Goal: Task Accomplishment & Management: Use online tool/utility

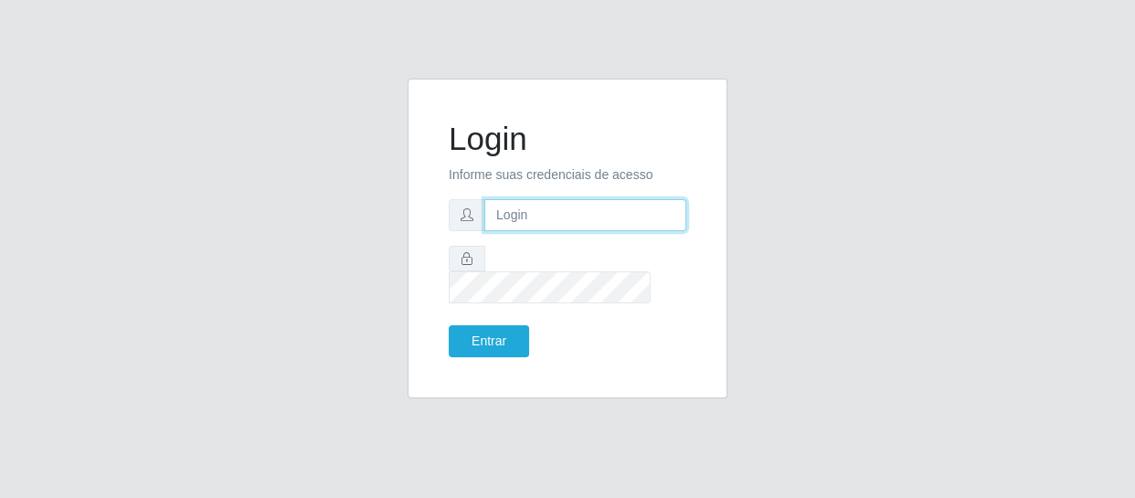
click at [577, 226] on input "text" at bounding box center [585, 215] width 202 height 32
type input "[EMAIL_ADDRESS][DOMAIN_NAME]"
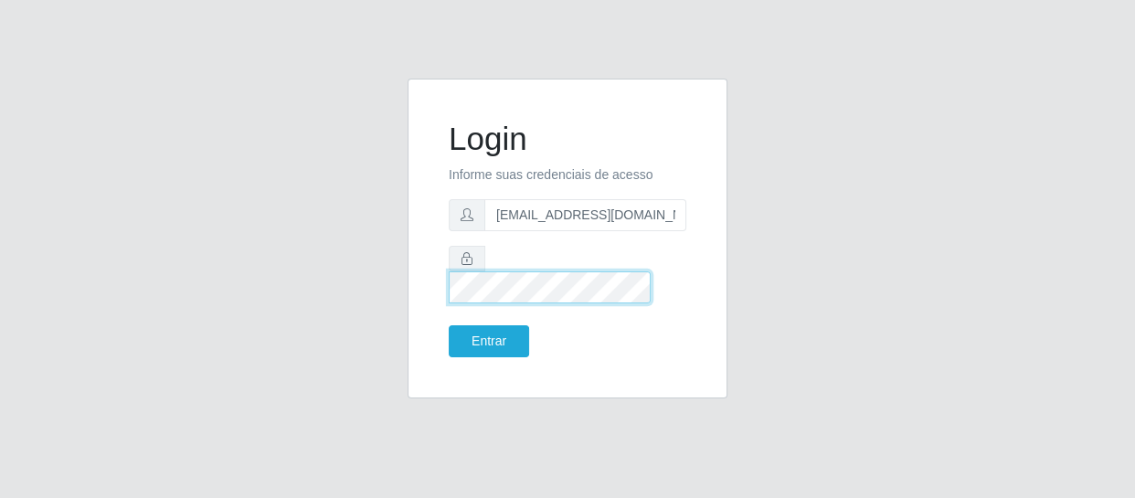
click at [449, 325] on button "Entrar" at bounding box center [489, 341] width 80 height 32
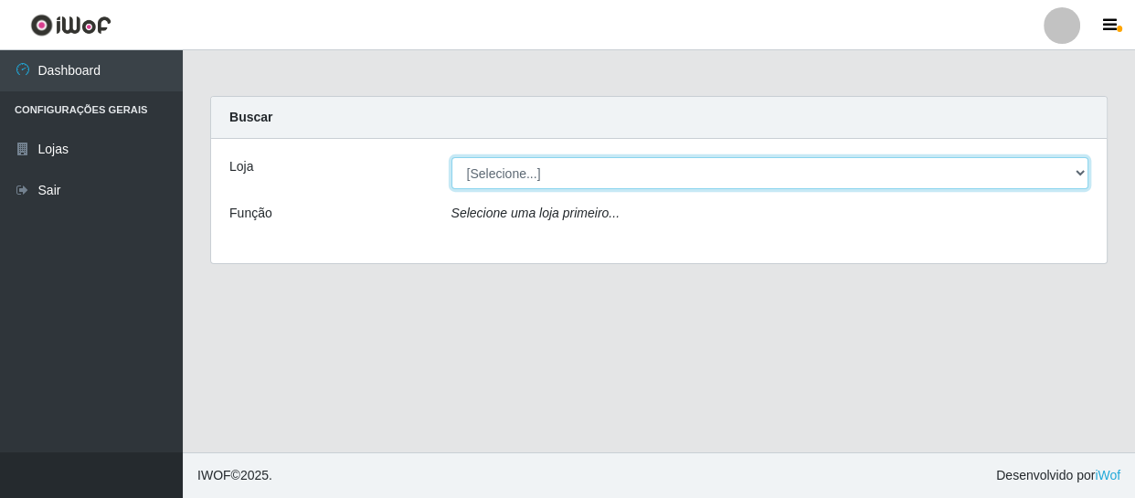
click at [577, 175] on select "[Selecione...] SuperFácil Atacado - São Gonçalo do Amarante" at bounding box center [770, 173] width 638 height 32
select select "408"
click at [451, 157] on select "[Selecione...] SuperFácil Atacado - São Gonçalo do Amarante" at bounding box center [770, 173] width 638 height 32
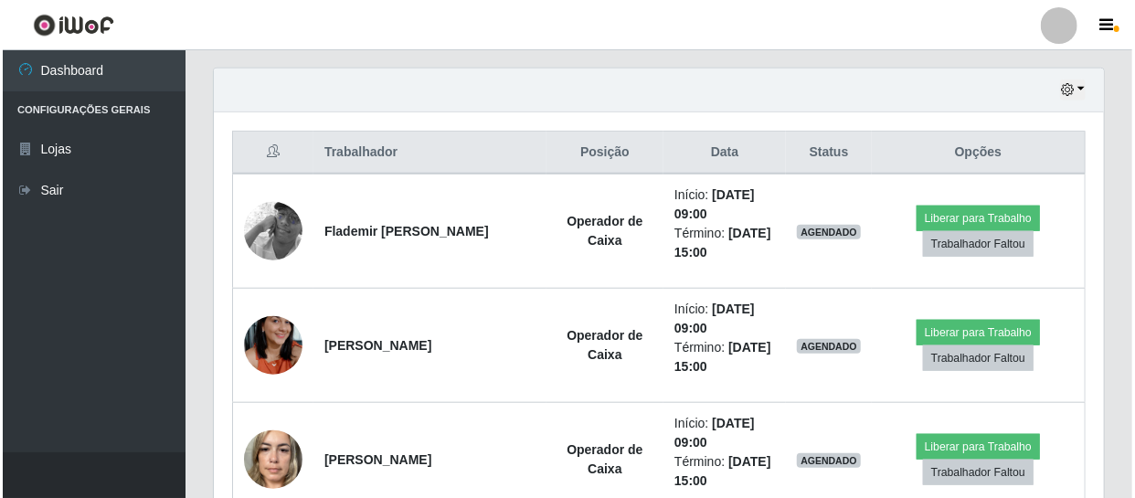
scroll to position [664, 0]
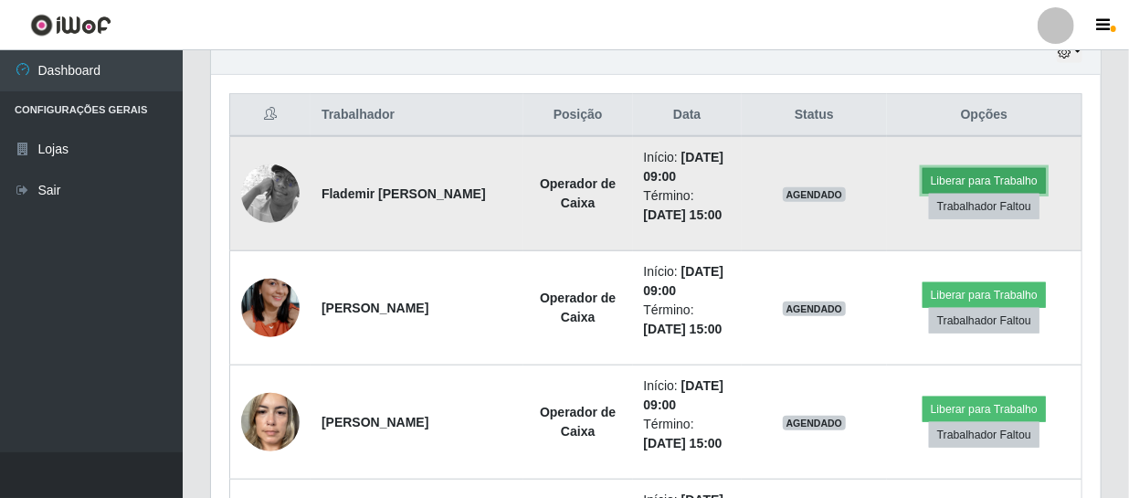
click at [577, 184] on button "Liberar para Trabalho" at bounding box center [984, 181] width 123 height 26
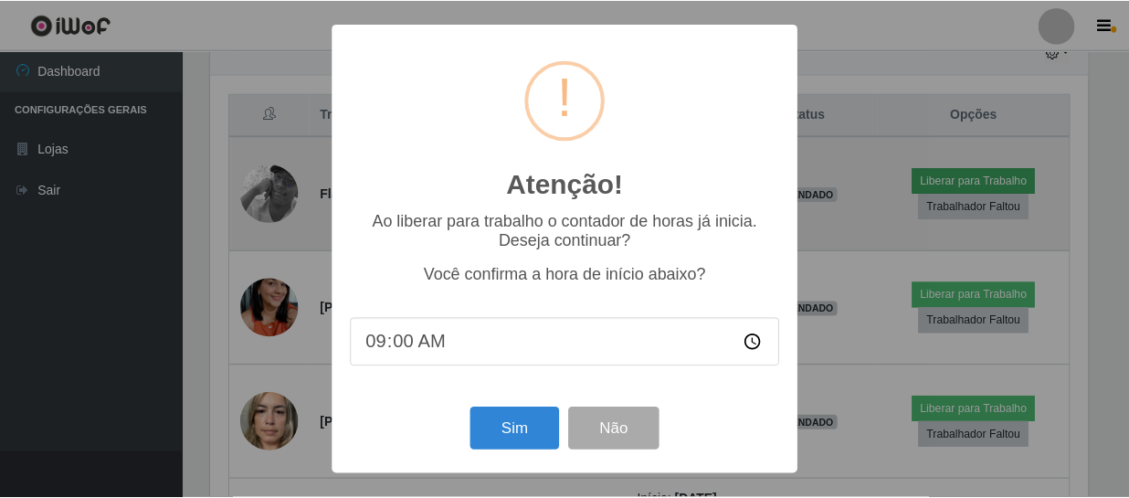
scroll to position [379, 882]
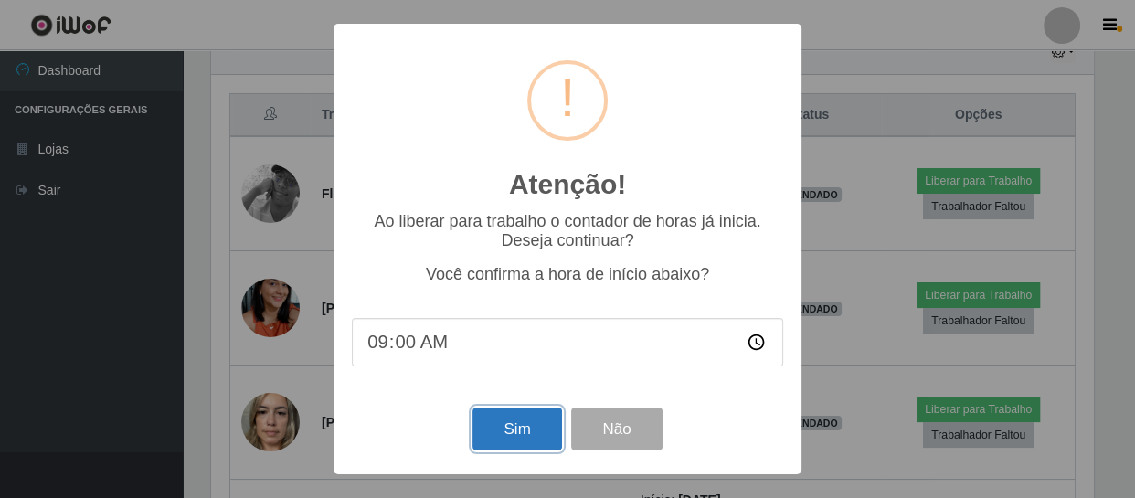
click at [513, 441] on button "Sim" at bounding box center [516, 428] width 89 height 43
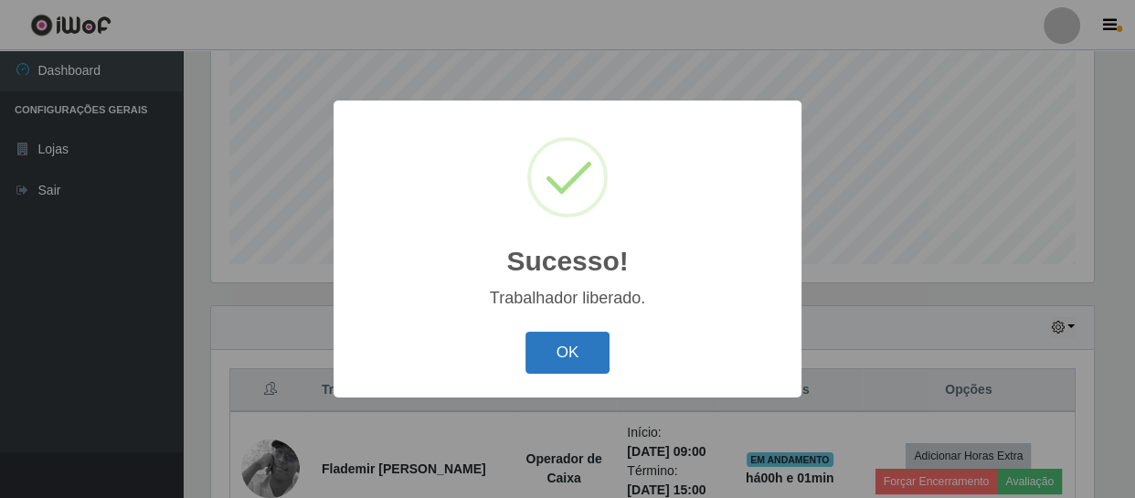
click at [577, 362] on button "OK" at bounding box center [567, 353] width 85 height 43
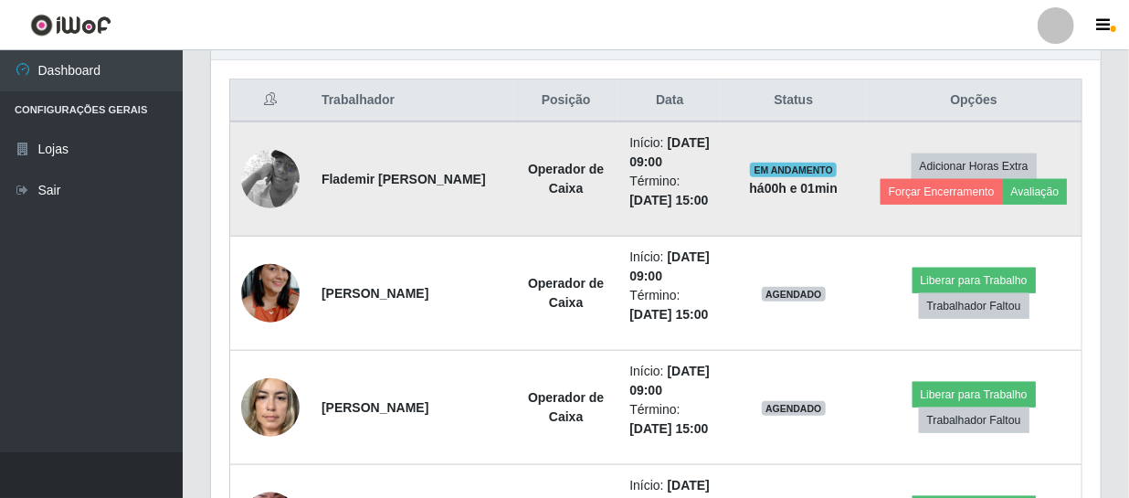
scroll to position [722, 0]
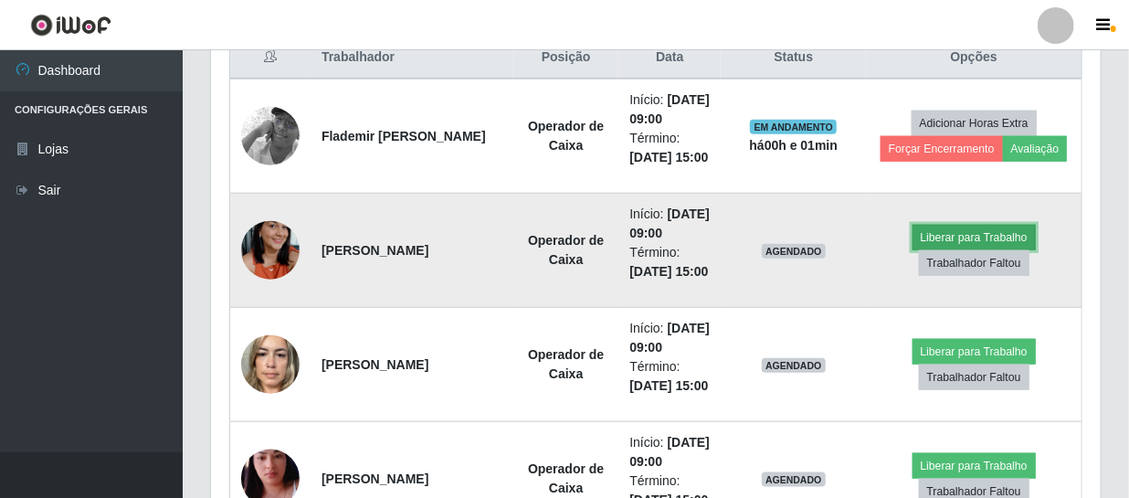
click at [577, 239] on button "Liberar para Trabalho" at bounding box center [974, 238] width 123 height 26
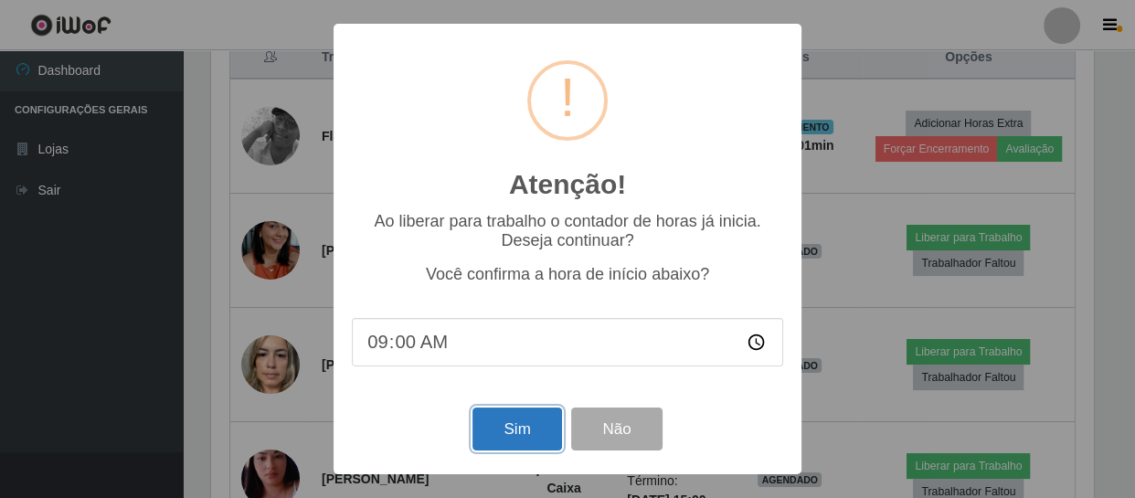
click at [534, 435] on button "Sim" at bounding box center [516, 428] width 89 height 43
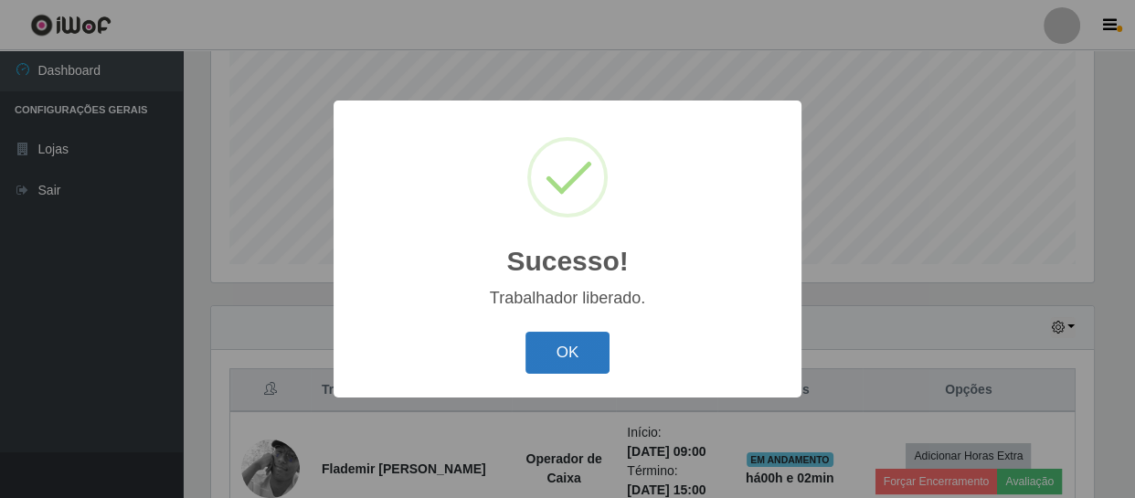
click at [577, 361] on button "OK" at bounding box center [567, 353] width 85 height 43
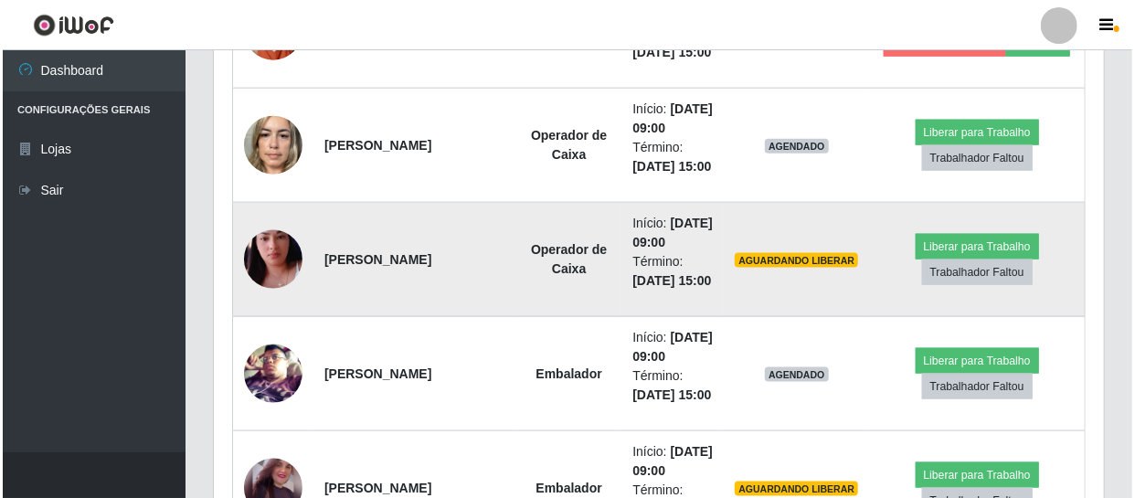
scroll to position [970, 0]
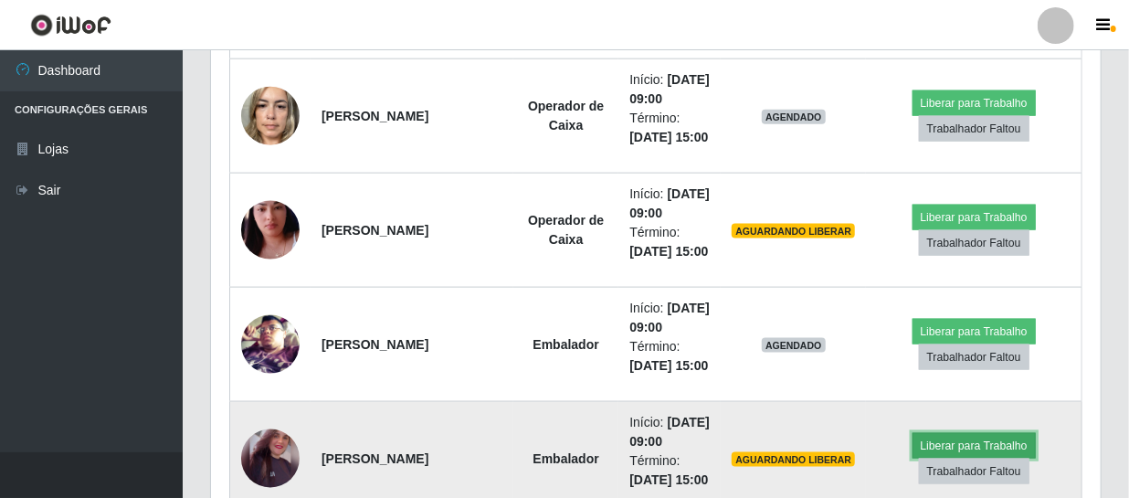
click at [577, 441] on button "Liberar para Trabalho" at bounding box center [974, 446] width 123 height 26
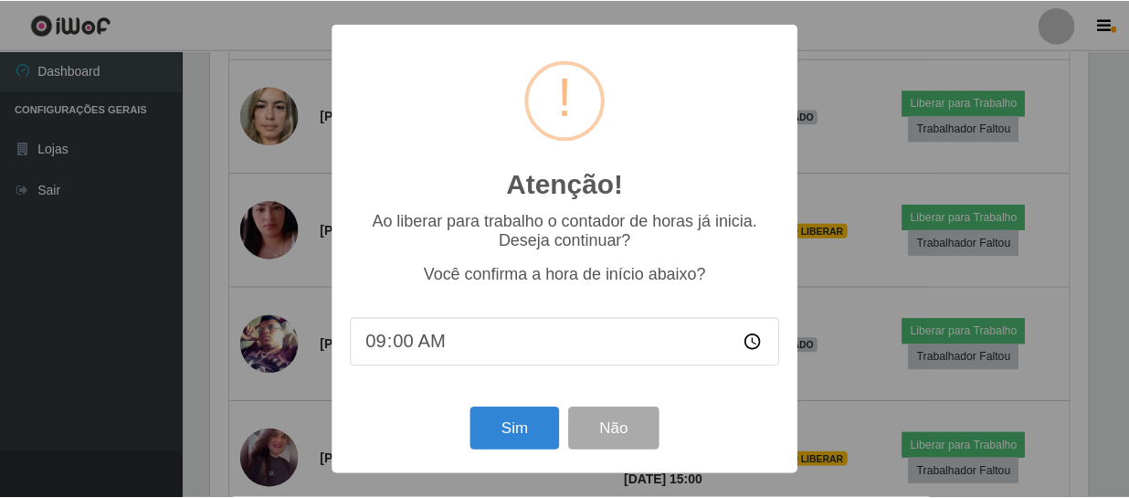
scroll to position [379, 882]
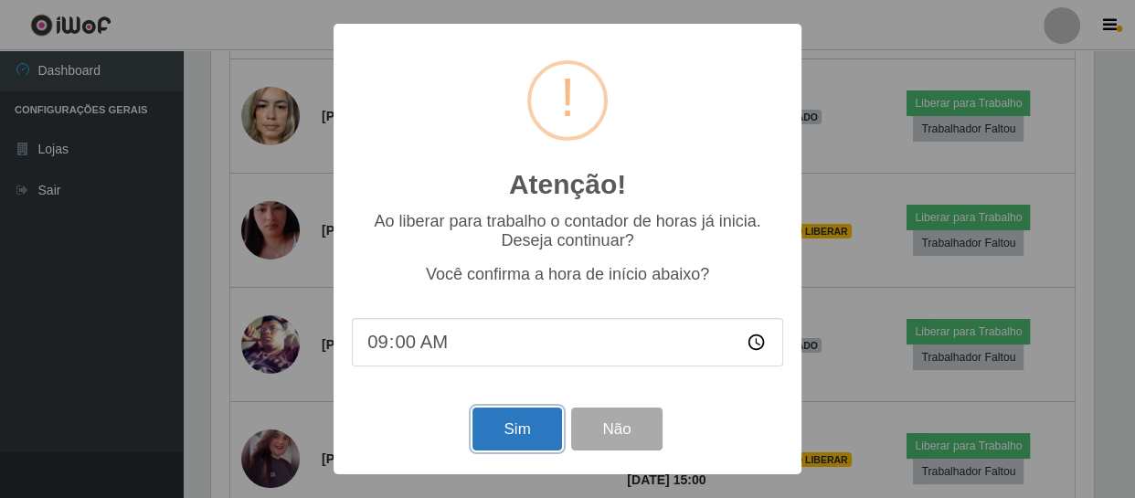
click at [493, 438] on button "Sim" at bounding box center [516, 428] width 89 height 43
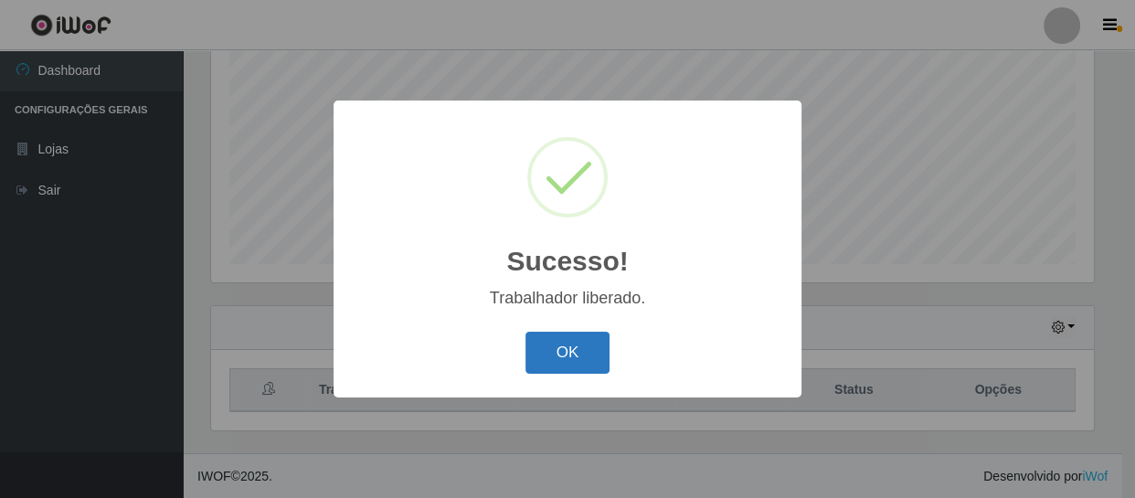
click at [563, 365] on button "OK" at bounding box center [567, 353] width 85 height 43
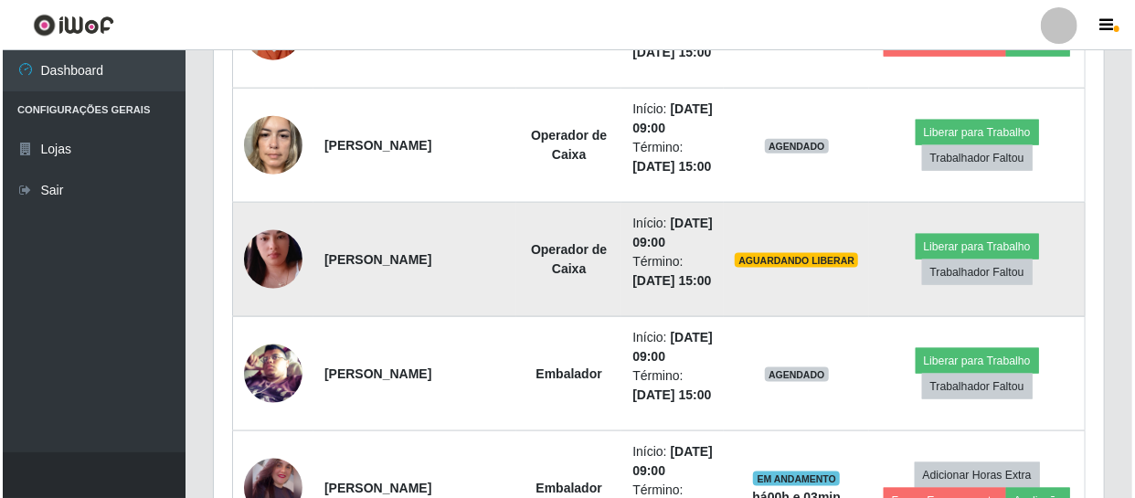
scroll to position [970, 0]
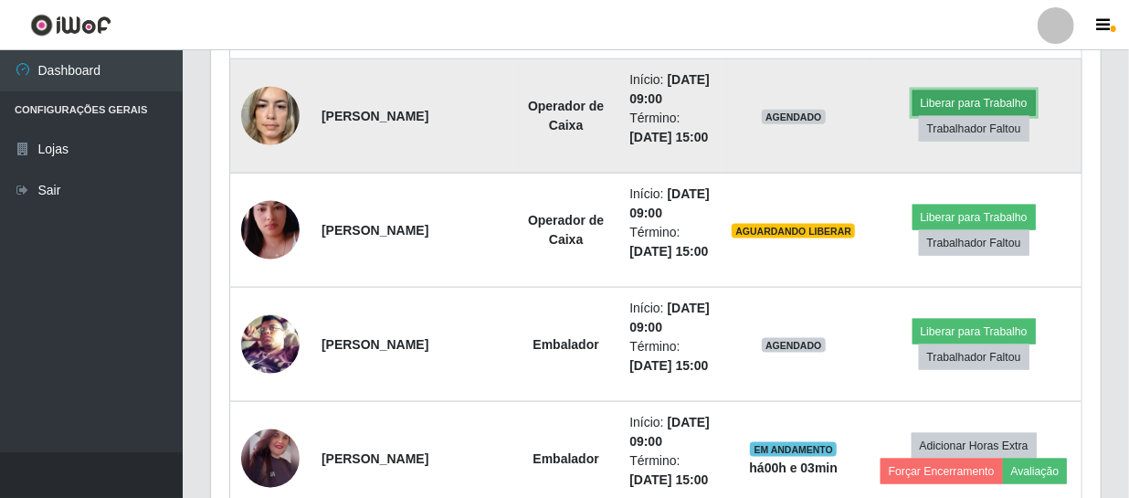
click at [577, 101] on button "Liberar para Trabalho" at bounding box center [974, 103] width 123 height 26
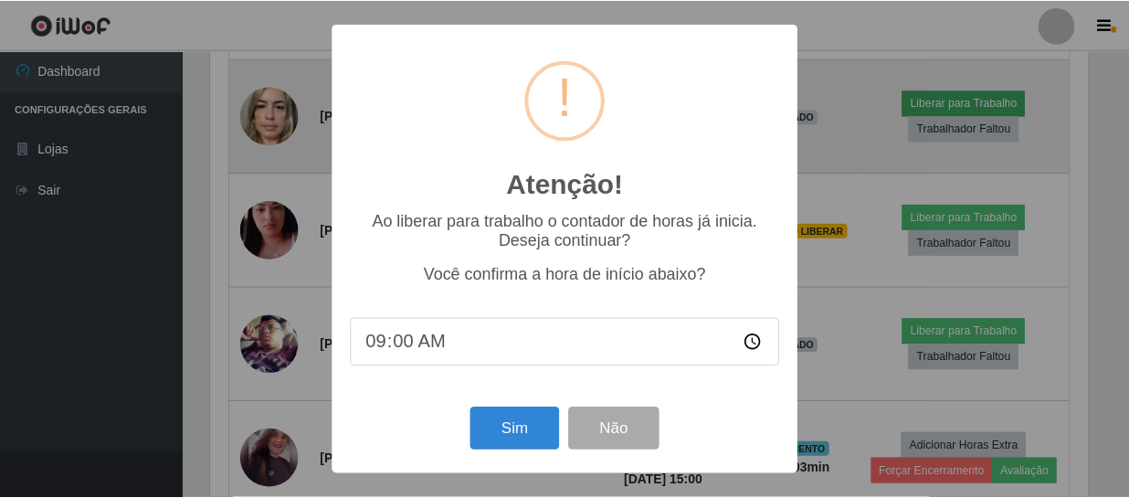
scroll to position [379, 882]
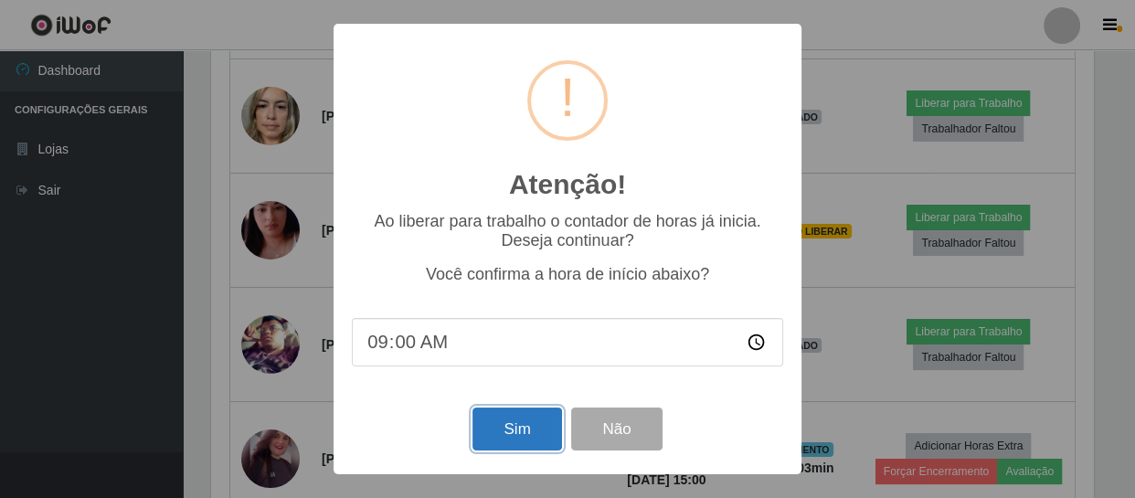
click at [486, 434] on button "Sim" at bounding box center [516, 428] width 89 height 43
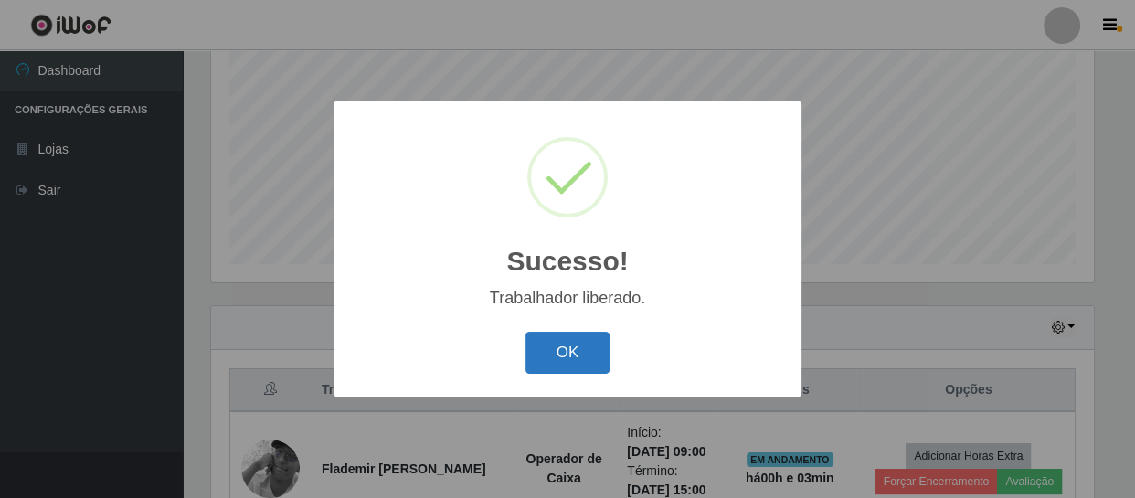
click at [562, 350] on button "OK" at bounding box center [567, 353] width 85 height 43
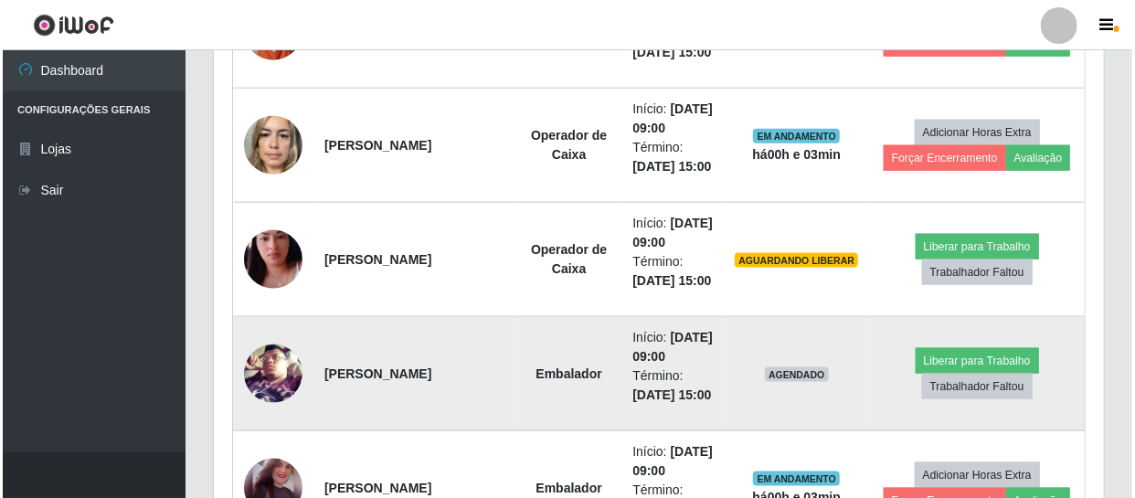
scroll to position [970, 0]
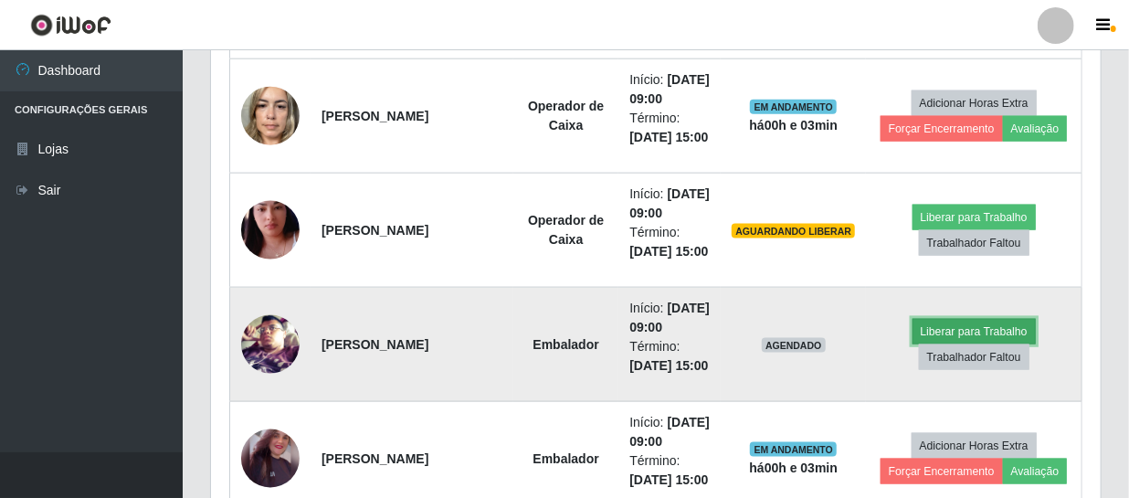
click at [577, 331] on button "Liberar para Trabalho" at bounding box center [974, 332] width 123 height 26
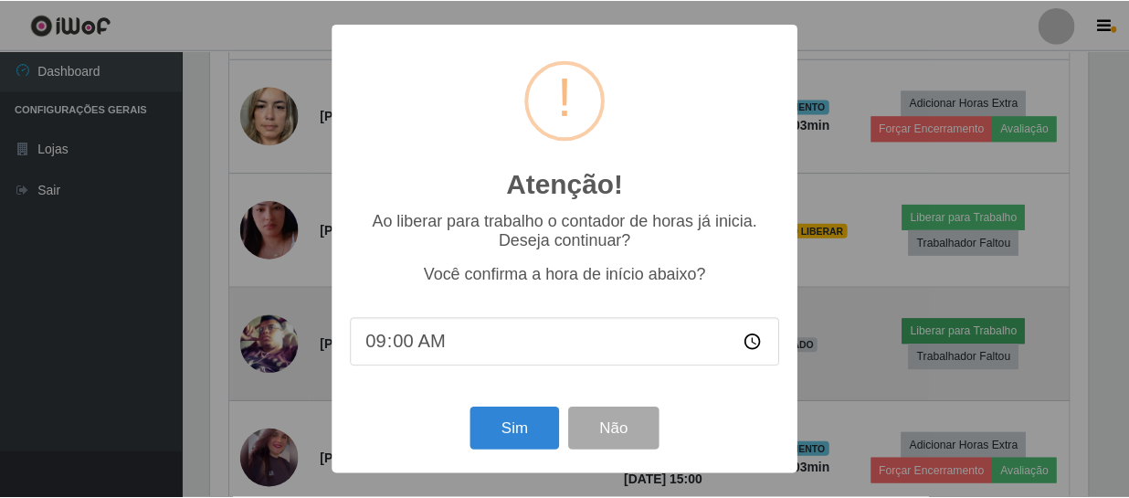
scroll to position [379, 882]
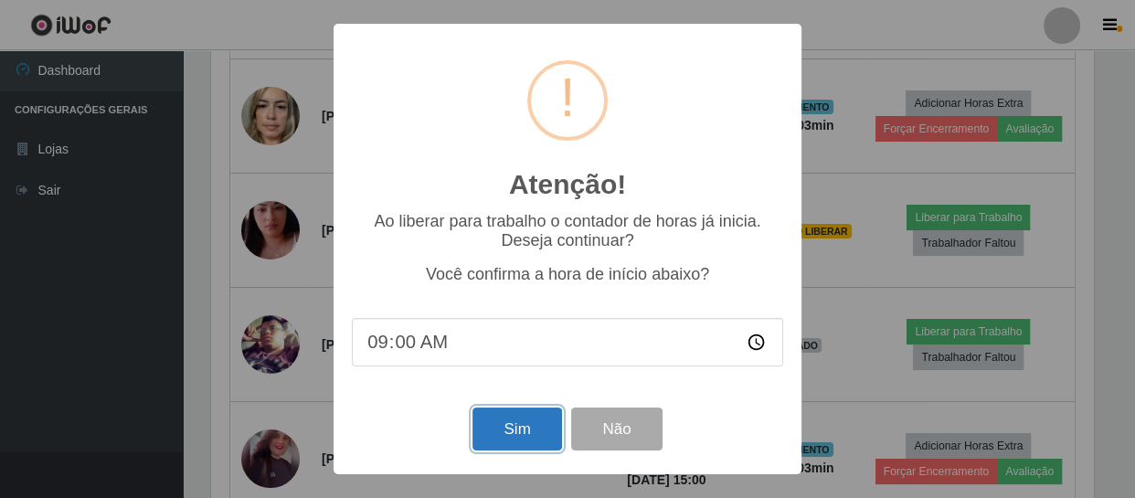
click at [526, 438] on button "Sim" at bounding box center [516, 428] width 89 height 43
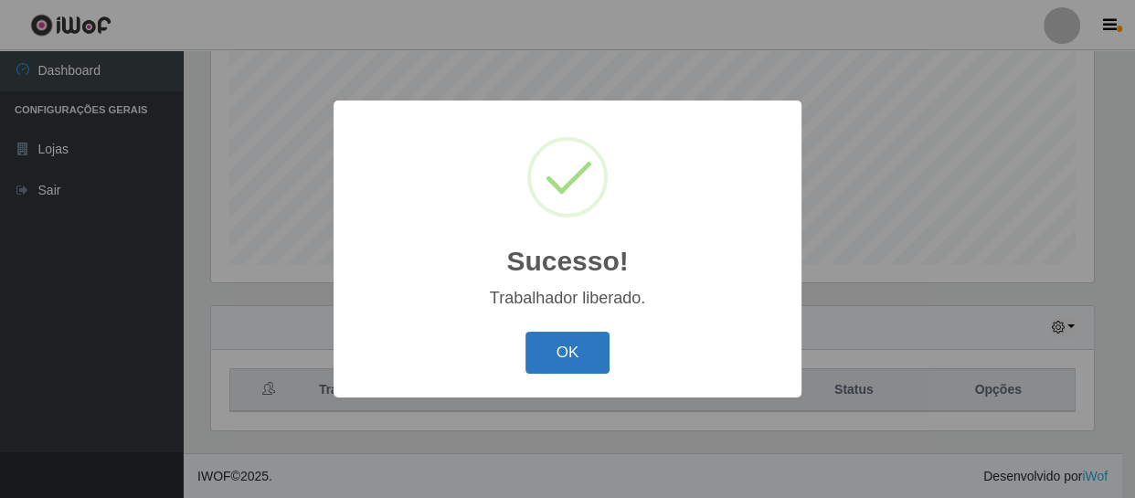
click at [560, 354] on button "OK" at bounding box center [567, 353] width 85 height 43
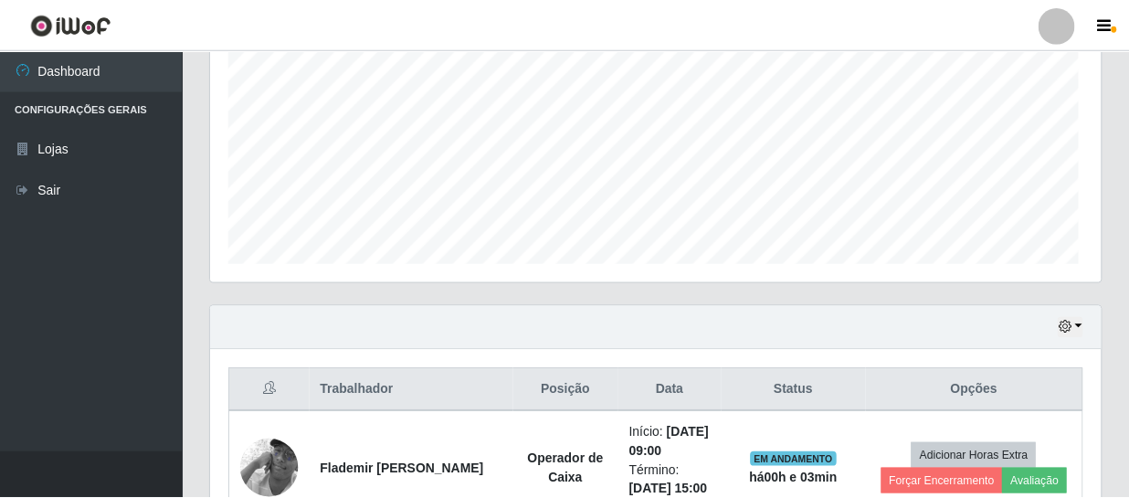
scroll to position [0, 0]
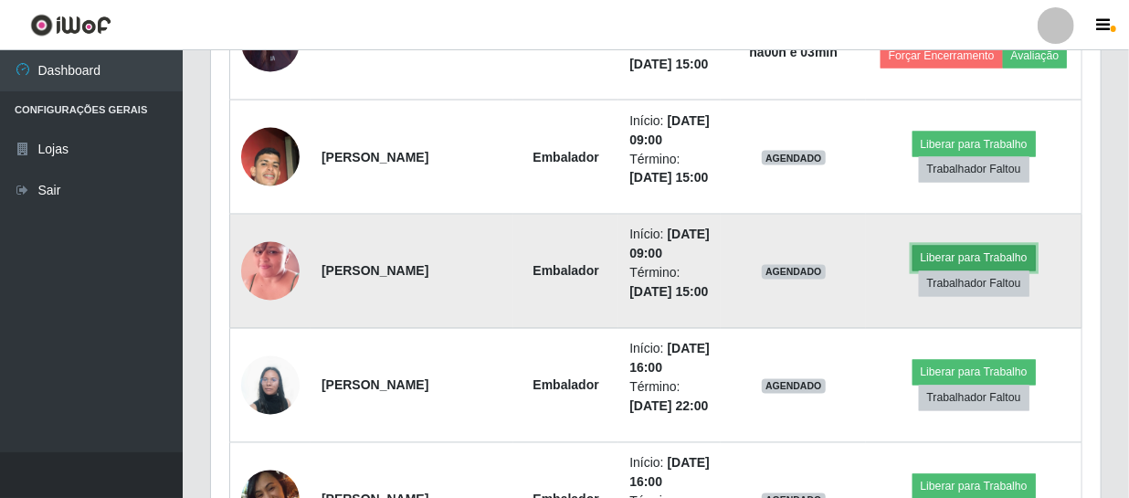
click at [577, 260] on button "Liberar para Trabalho" at bounding box center [974, 259] width 123 height 26
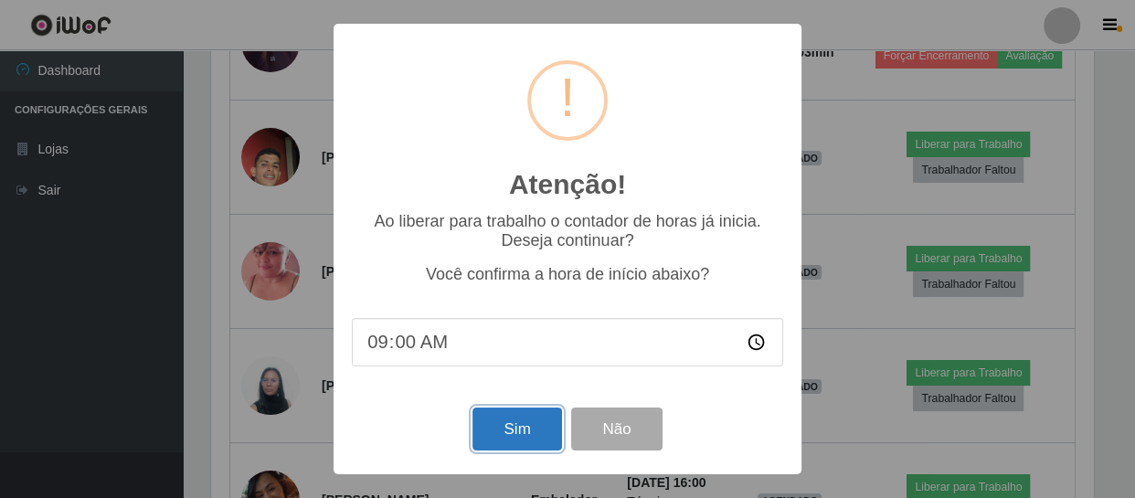
click at [500, 432] on button "Sim" at bounding box center [516, 428] width 89 height 43
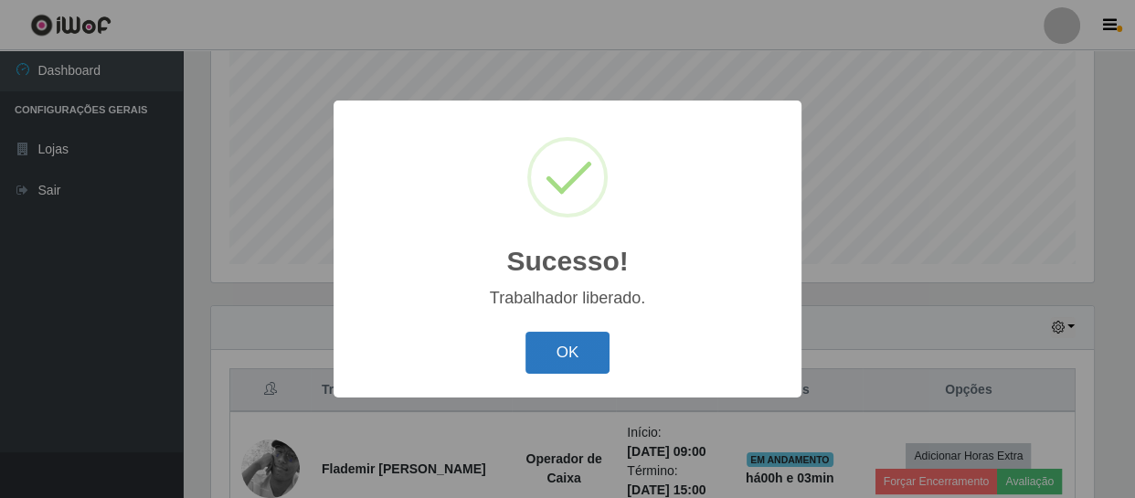
click at [552, 358] on button "OK" at bounding box center [567, 353] width 85 height 43
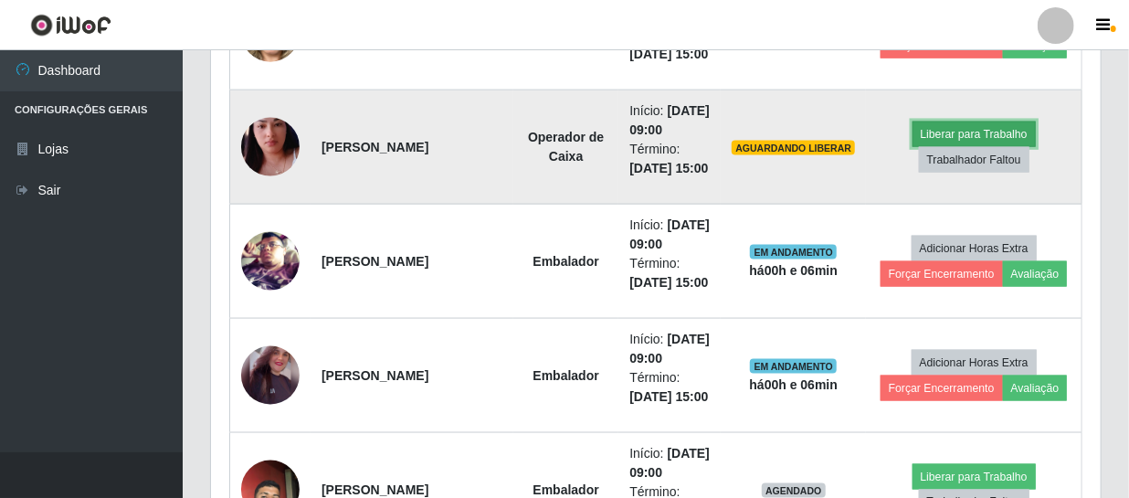
click at [577, 131] on button "Liberar para Trabalho" at bounding box center [974, 135] width 123 height 26
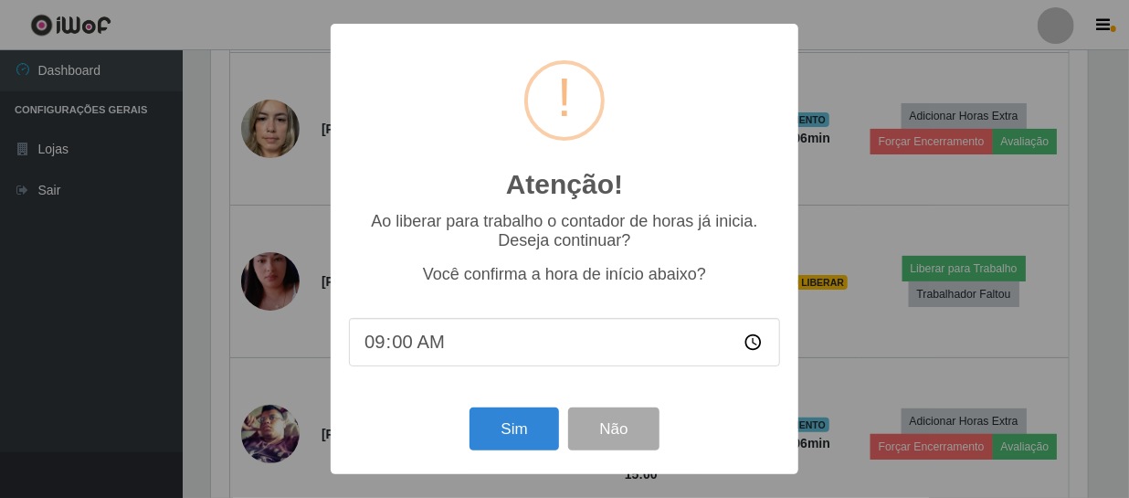
scroll to position [379, 882]
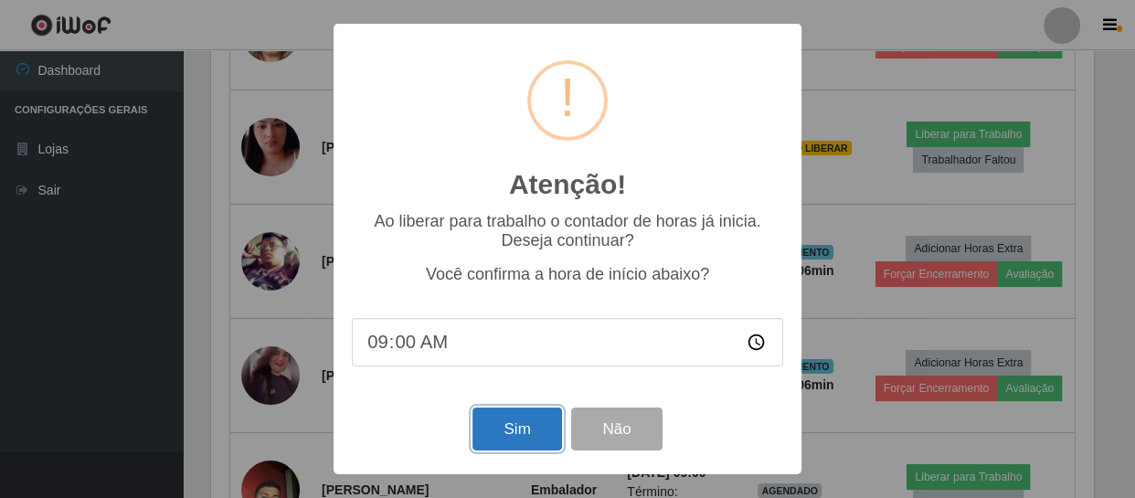
click at [544, 441] on button "Sim" at bounding box center [516, 428] width 89 height 43
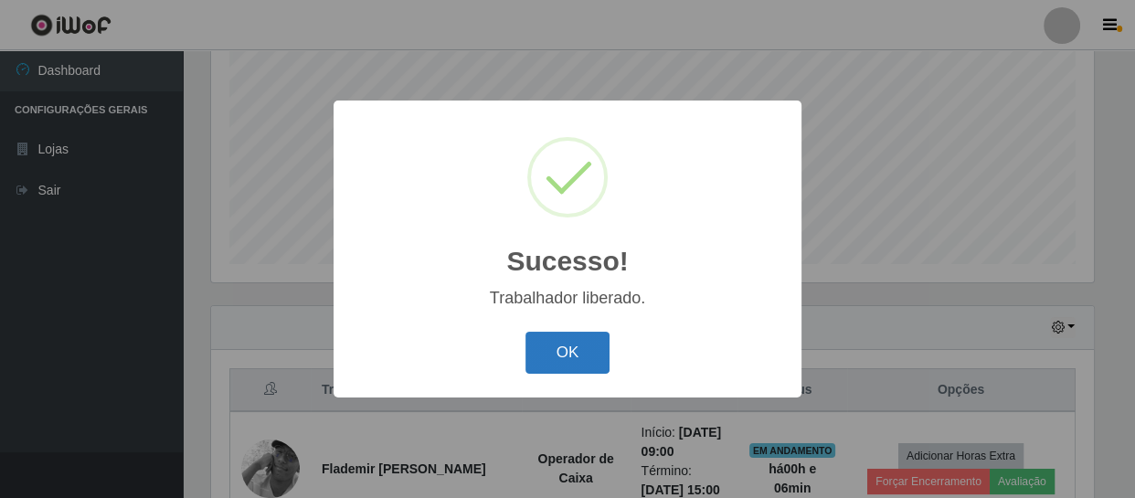
click at [571, 356] on button "OK" at bounding box center [567, 353] width 85 height 43
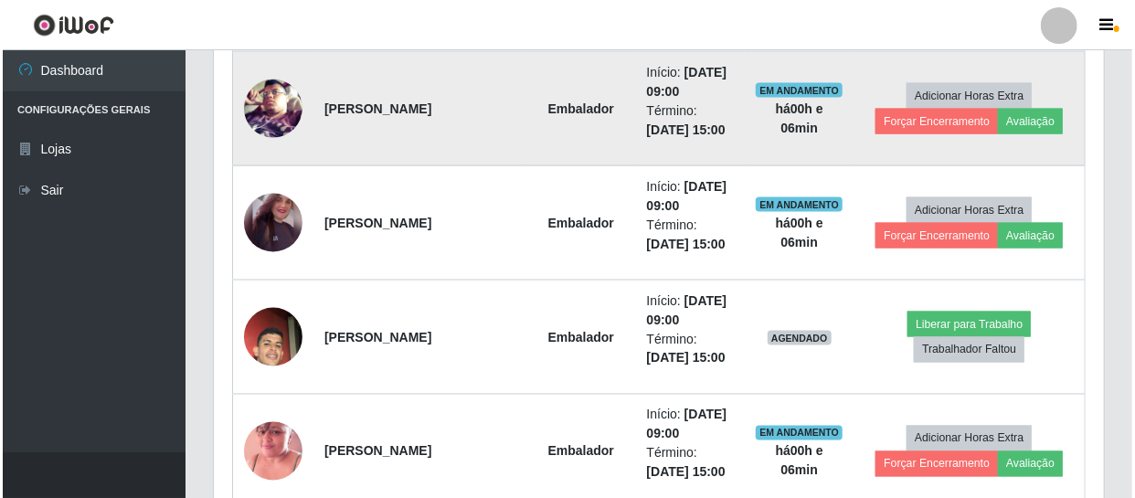
scroll to position [1220, 0]
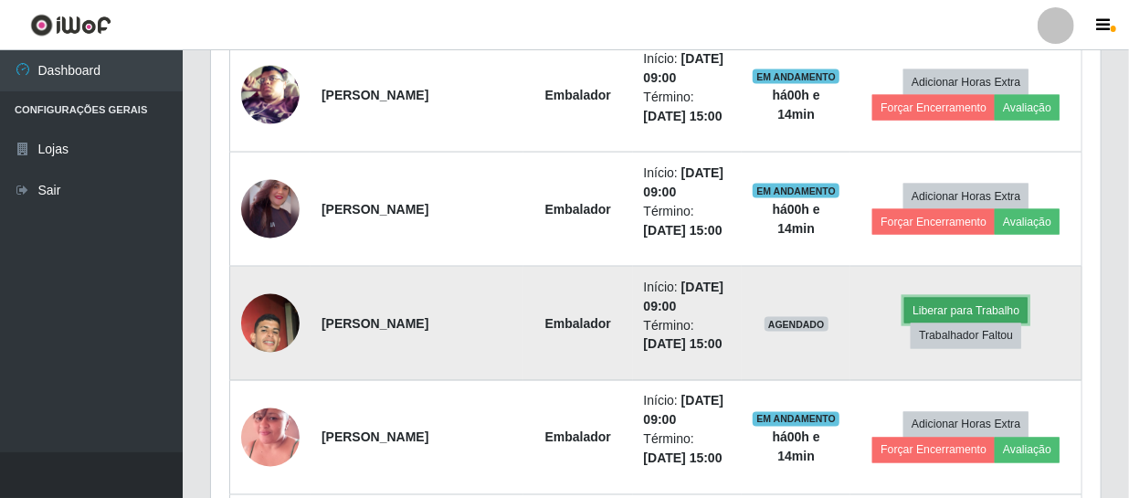
click at [577, 303] on button "Liberar para Trabalho" at bounding box center [966, 311] width 123 height 26
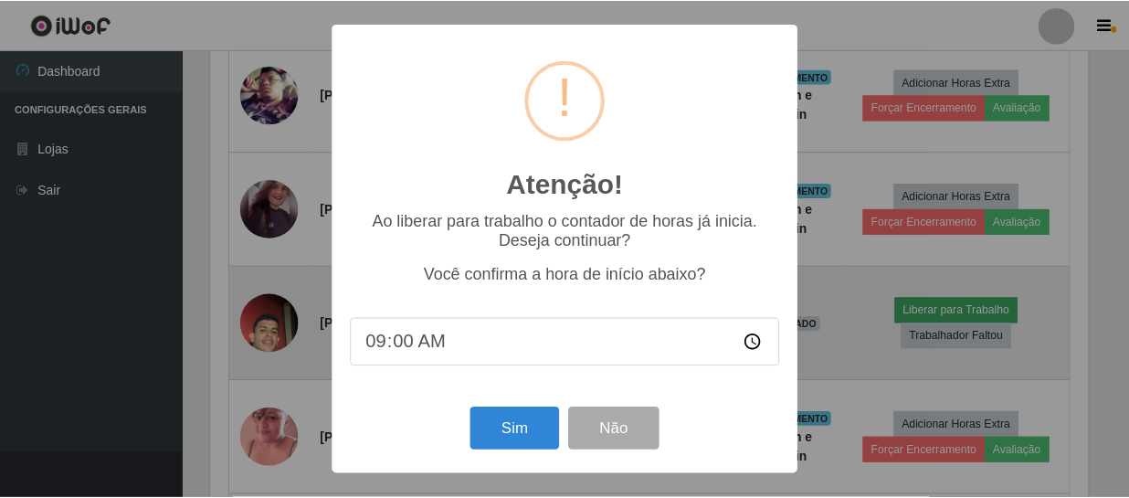
scroll to position [379, 882]
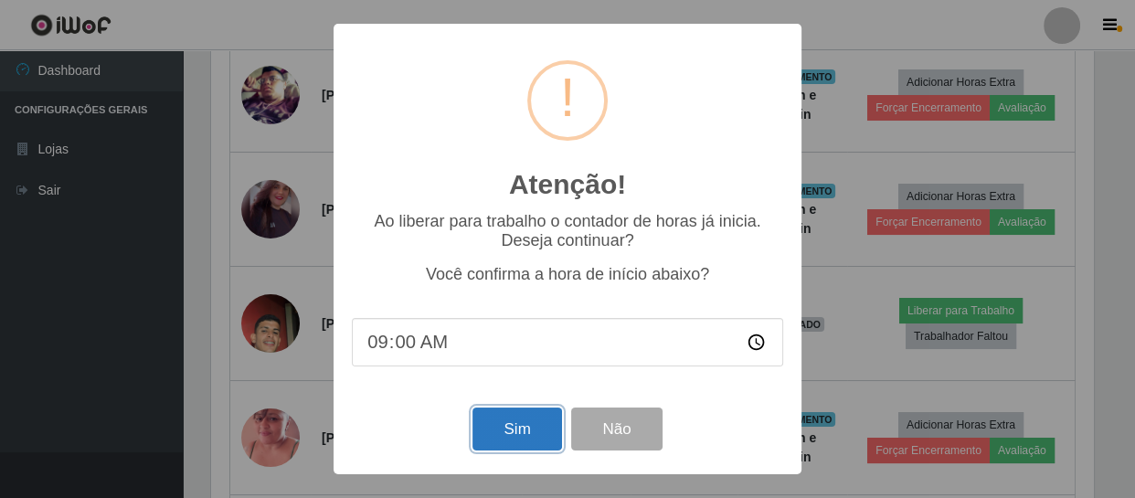
click at [524, 428] on button "Sim" at bounding box center [516, 428] width 89 height 43
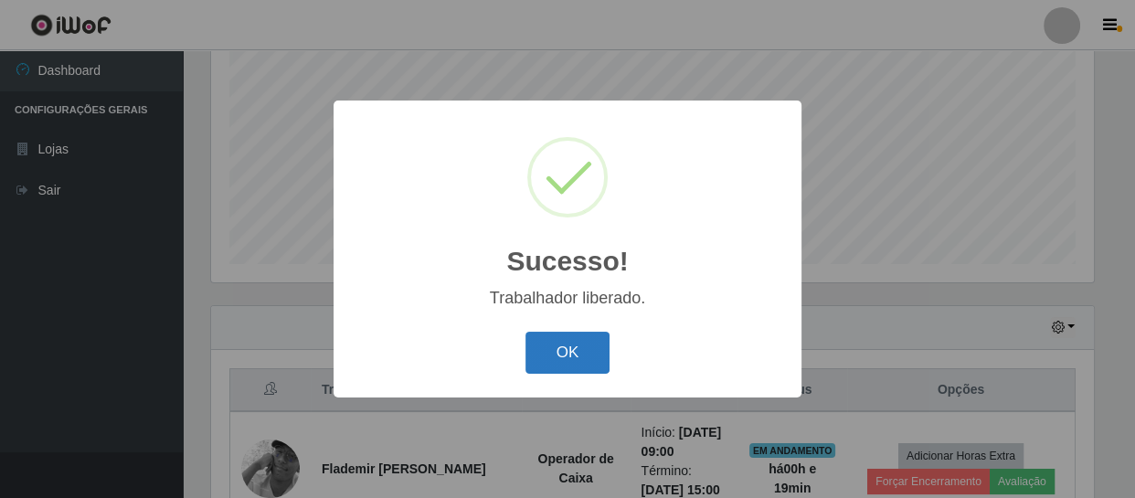
click at [549, 339] on button "OK" at bounding box center [567, 353] width 85 height 43
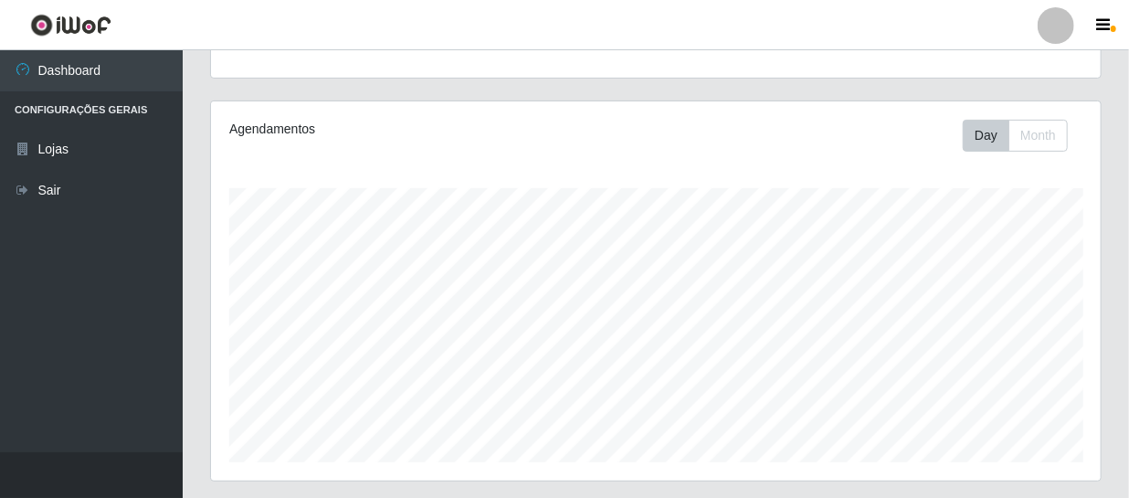
scroll to position [140, 0]
